Goal: Find specific page/section: Find specific page/section

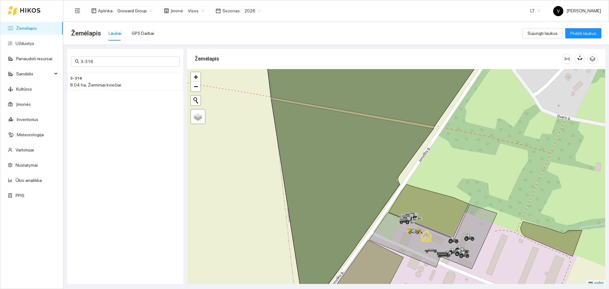
scroll to position [2, 0]
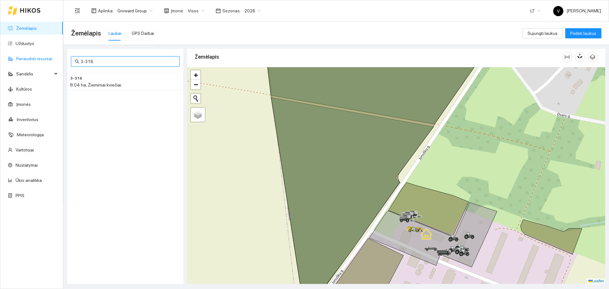
drag, startPoint x: 105, startPoint y: 61, endPoint x: 41, endPoint y: 55, distance: 64.6
click at [38, 58] on section "Žemėlapis Užduotys Panaudoti resursai Sandėlis Kultūros Įmonės Inventorius Mete…" at bounding box center [304, 144] width 609 height 289
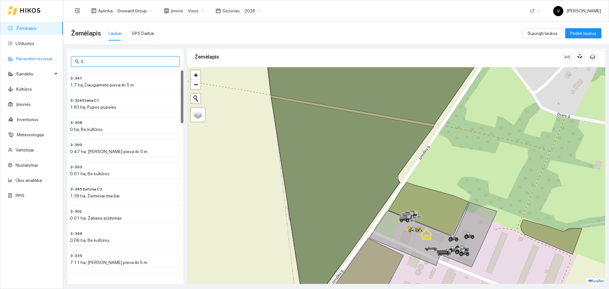
type input "3"
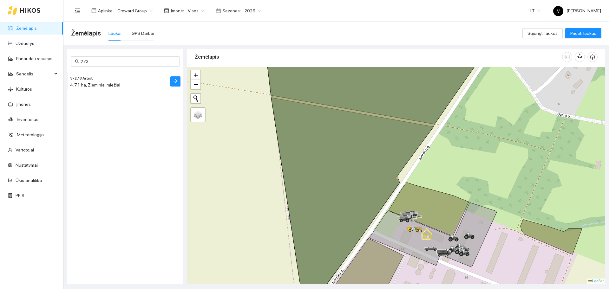
click at [103, 82] on div "4.71 ha, Žieminiai miežiai" at bounding box center [112, 84] width 85 height 7
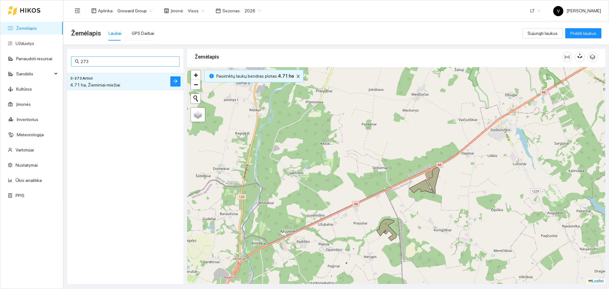
drag, startPoint x: 102, startPoint y: 65, endPoint x: 105, endPoint y: 61, distance: 4.8
click at [103, 65] on span "273" at bounding box center [125, 61] width 108 height 10
click at [105, 60] on input "273" at bounding box center [128, 61] width 95 height 7
type input "2"
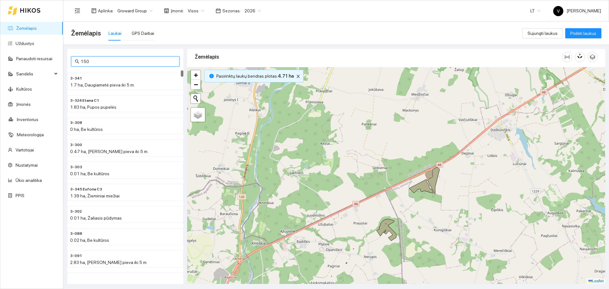
type input "150"
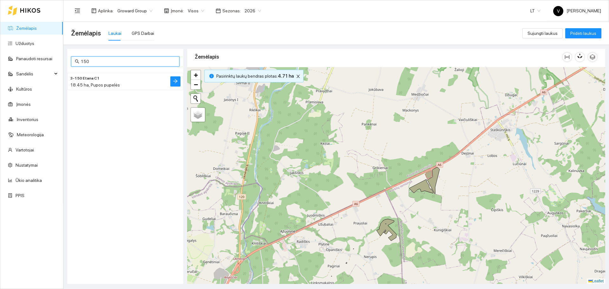
click at [101, 81] on h4 "3-150 Etana C1" at bounding box center [112, 77] width 85 height 7
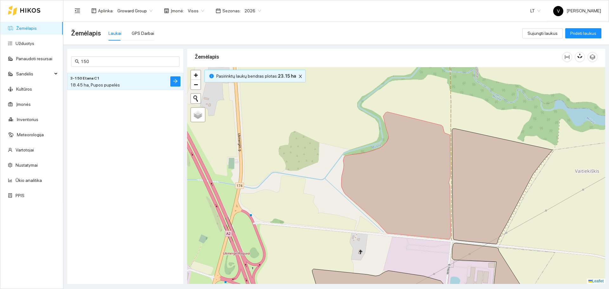
click at [248, 13] on span "2026" at bounding box center [252, 11] width 16 height 10
click at [250, 72] on div "2025" at bounding box center [248, 73] width 16 height 7
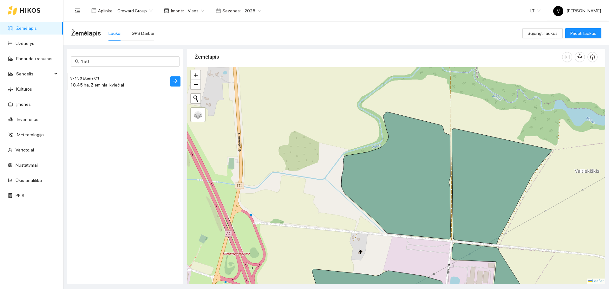
click at [99, 83] on span "18.45 ha, Žieminiai kviečiai" at bounding box center [97, 84] width 54 height 5
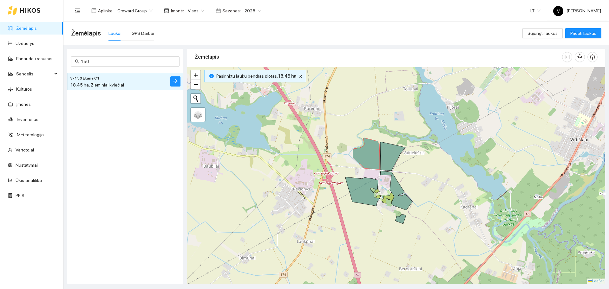
drag, startPoint x: 469, startPoint y: 175, endPoint x: 442, endPoint y: 173, distance: 26.4
click at [442, 173] on div at bounding box center [396, 175] width 418 height 217
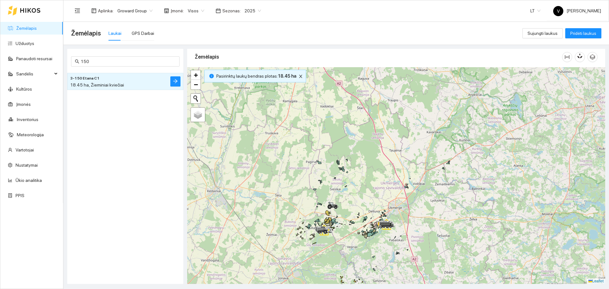
drag, startPoint x: 430, startPoint y: 225, endPoint x: 417, endPoint y: 134, distance: 91.6
click at [416, 136] on div at bounding box center [396, 175] width 418 height 217
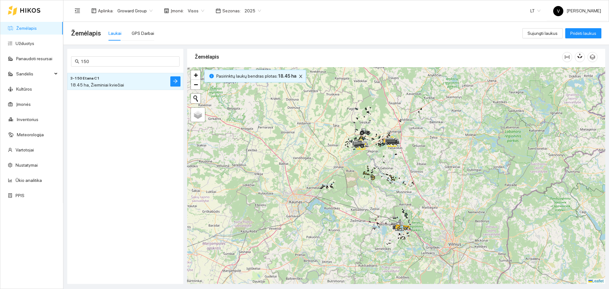
drag, startPoint x: 419, startPoint y: 229, endPoint x: 388, endPoint y: 184, distance: 54.8
click at [388, 184] on div at bounding box center [396, 175] width 418 height 217
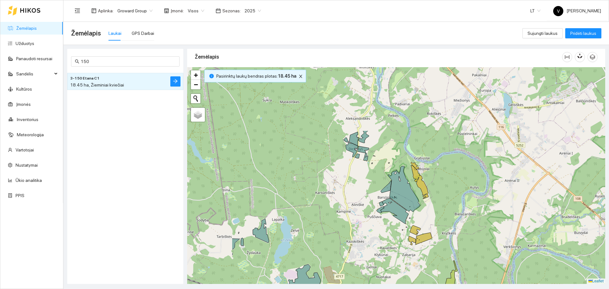
drag, startPoint x: 359, startPoint y: 163, endPoint x: 414, endPoint y: 225, distance: 83.1
click at [414, 225] on div at bounding box center [396, 175] width 418 height 217
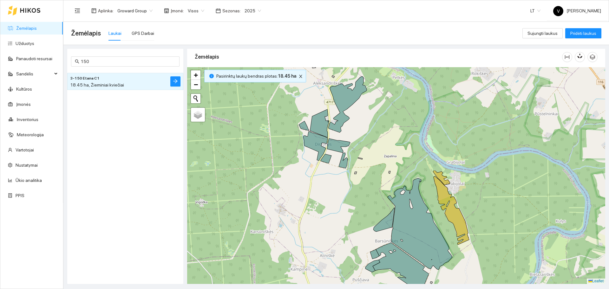
drag, startPoint x: 373, startPoint y: 147, endPoint x: 388, endPoint y: 186, distance: 42.0
click at [388, 186] on div at bounding box center [396, 175] width 418 height 217
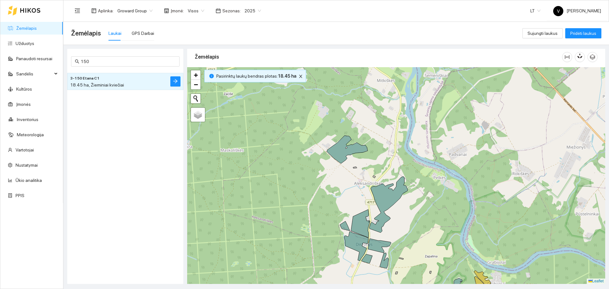
drag, startPoint x: 305, startPoint y: 109, endPoint x: 226, endPoint y: 136, distance: 83.9
click at [340, 178] on div at bounding box center [396, 175] width 418 height 217
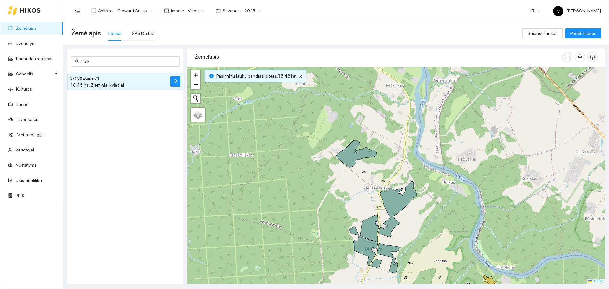
click at [29, 27] on link "Žemėlapis" at bounding box center [26, 28] width 21 height 5
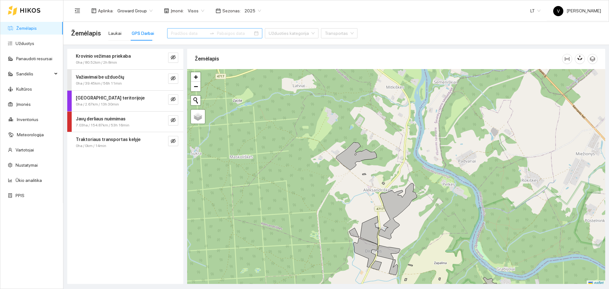
click at [179, 31] on input at bounding box center [189, 33] width 36 height 7
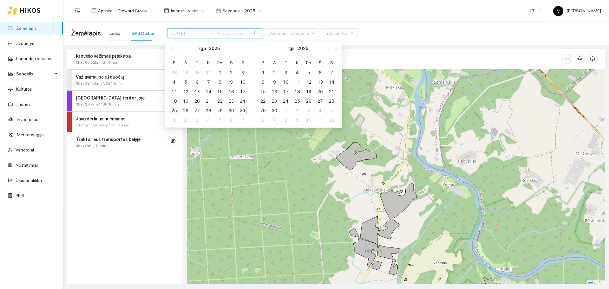
type input "[DATE]"
click at [172, 109] on div "25" at bounding box center [174, 111] width 8 height 8
type input "[DATE]"
click at [243, 109] on div "31" at bounding box center [243, 111] width 8 height 8
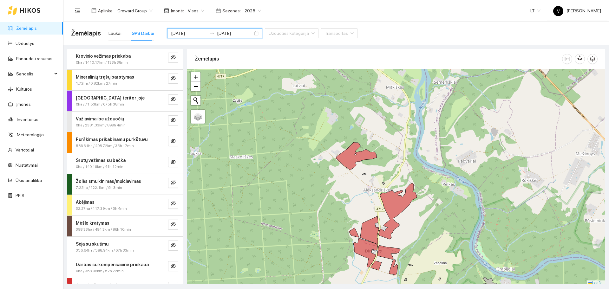
scroll to position [40, 0]
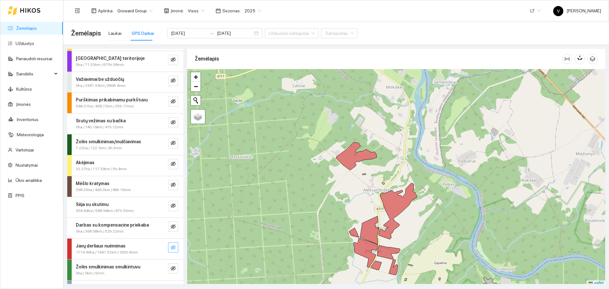
click at [171, 249] on icon "eye-invisible" at bounding box center [173, 247] width 5 height 4
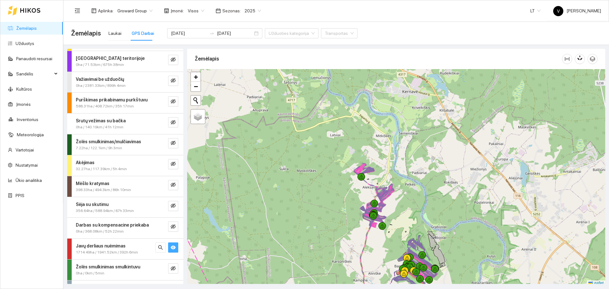
scroll to position [2, 0]
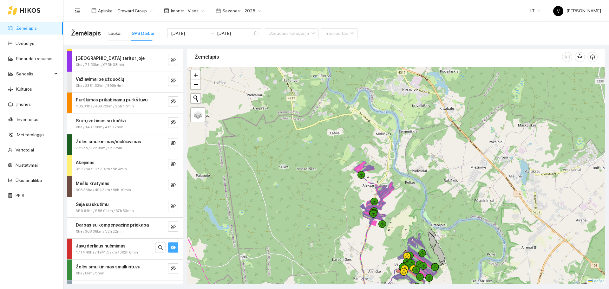
drag, startPoint x: 370, startPoint y: 207, endPoint x: 394, endPoint y: 189, distance: 30.1
click at [375, 199] on icon at bounding box center [371, 206] width 10 height 15
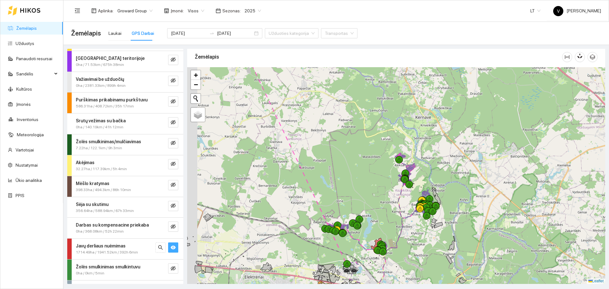
drag, startPoint x: 399, startPoint y: 238, endPoint x: 410, endPoint y: 223, distance: 18.8
click at [410, 224] on div at bounding box center [396, 175] width 418 height 217
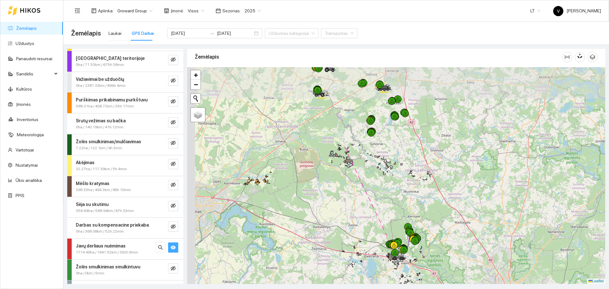
drag, startPoint x: 349, startPoint y: 146, endPoint x: 393, endPoint y: 207, distance: 74.9
click at [401, 226] on div at bounding box center [396, 175] width 418 height 217
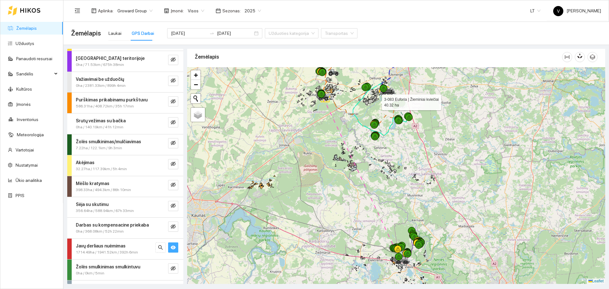
drag, startPoint x: 377, startPoint y: 120, endPoint x: 377, endPoint y: 145, distance: 24.7
click at [377, 145] on div at bounding box center [396, 175] width 418 height 217
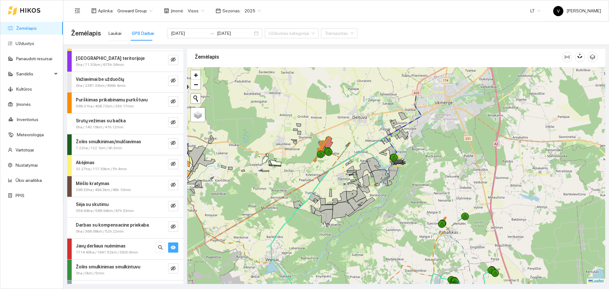
drag, startPoint x: 384, startPoint y: 135, endPoint x: 384, endPoint y: 142, distance: 7.3
click at [388, 164] on icon at bounding box center [397, 161] width 18 height 8
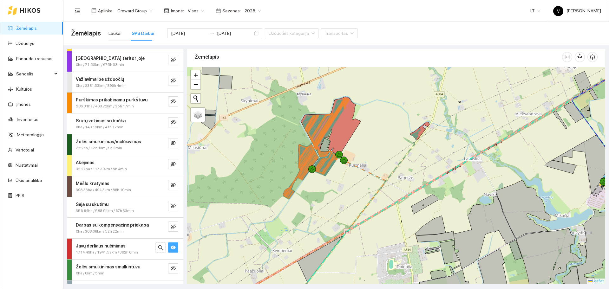
drag, startPoint x: 289, startPoint y: 151, endPoint x: 314, endPoint y: 124, distance: 36.6
click at [314, 124] on div at bounding box center [396, 175] width 418 height 217
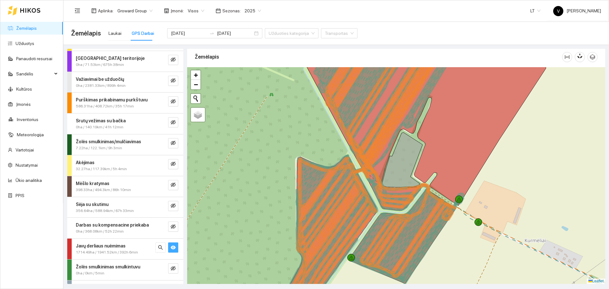
click at [171, 247] on icon "eye" at bounding box center [173, 248] width 5 height 4
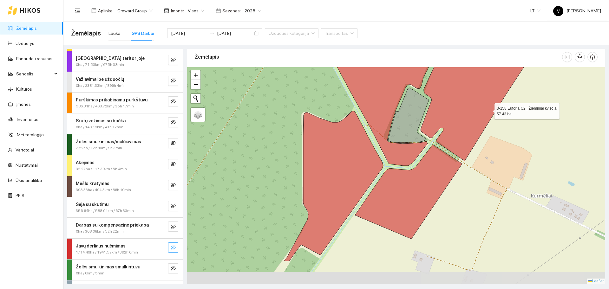
drag, startPoint x: 482, startPoint y: 154, endPoint x: 485, endPoint y: 109, distance: 45.8
click at [488, 108] on icon at bounding box center [432, 83] width 239 height 165
